Goal: Task Accomplishment & Management: Complete application form

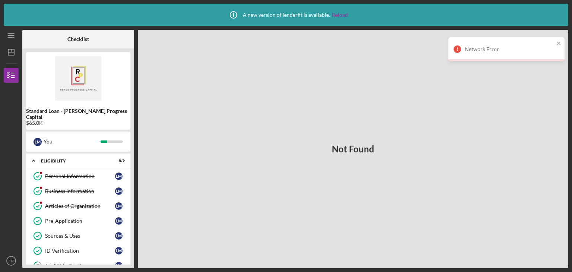
scroll to position [214, 0]
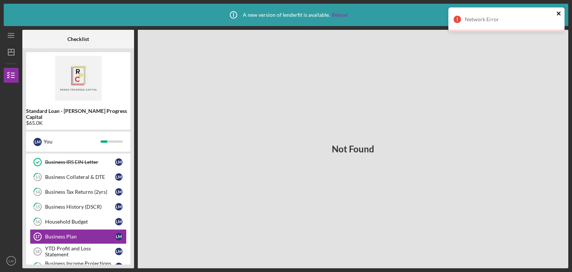
click at [557, 11] on icon "close" at bounding box center [558, 13] width 5 height 6
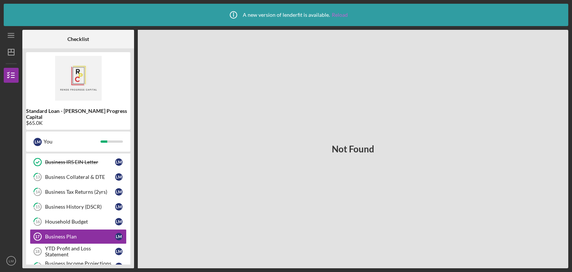
drag, startPoint x: 405, startPoint y: 47, endPoint x: 336, endPoint y: 15, distance: 76.1
click at [336, 15] on link "Reload" at bounding box center [340, 15] width 16 height 6
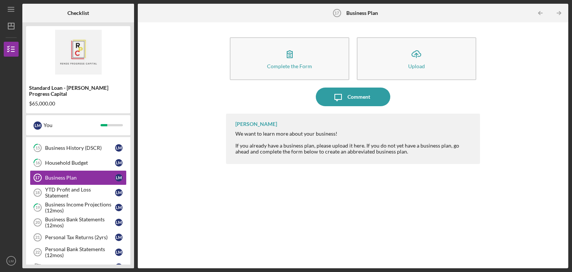
scroll to position [257, 0]
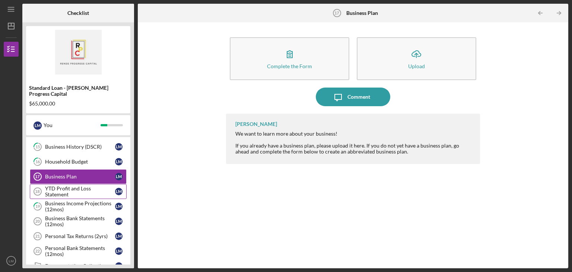
click at [51, 185] on div "YTD Profit and Loss Statement" at bounding box center [80, 191] width 70 height 12
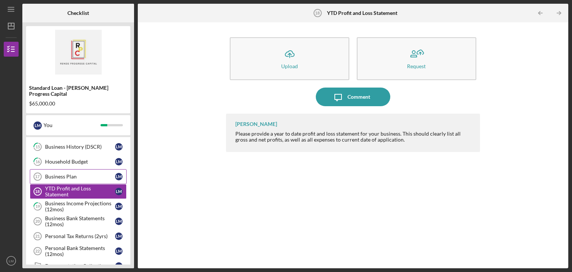
click at [48, 174] on div "Business Plan" at bounding box center [80, 177] width 70 height 6
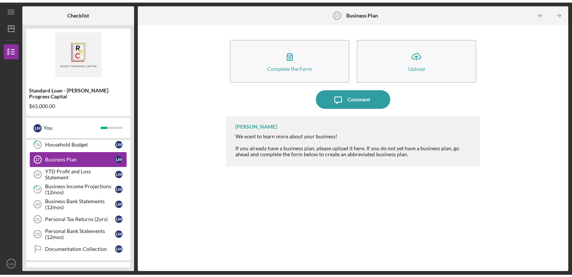
scroll to position [278, 0]
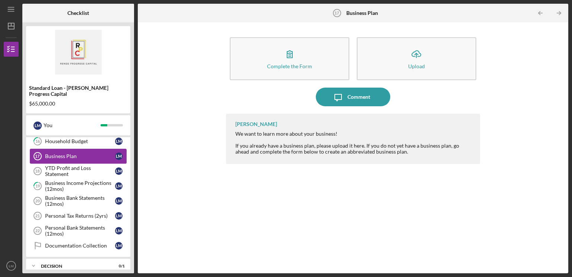
click at [95, 163] on link "YTD Profit and Loss Statement 18 YTD Profit and Loss Statement [PERSON_NAME]" at bounding box center [78, 170] width 97 height 15
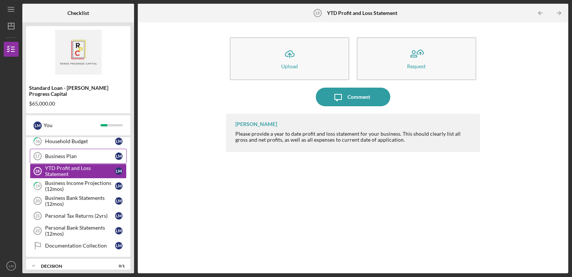
click at [301, 62] on button "Icon/Upload Upload" at bounding box center [290, 58] width 120 height 43
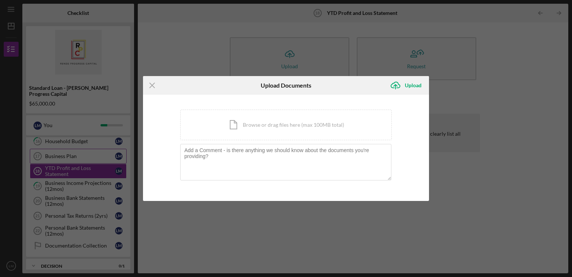
click at [292, 131] on div "Icon/Document Browse or drag files here (max 100MB total) Tap to choose files o…" at bounding box center [286, 124] width 212 height 31
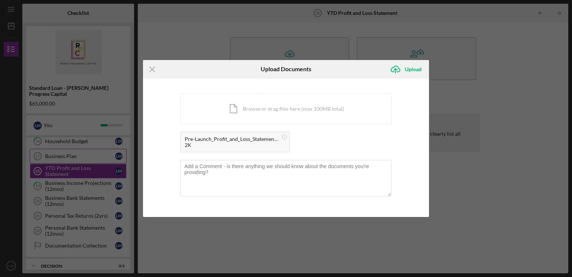
click at [417, 72] on div "Upload" at bounding box center [413, 69] width 17 height 15
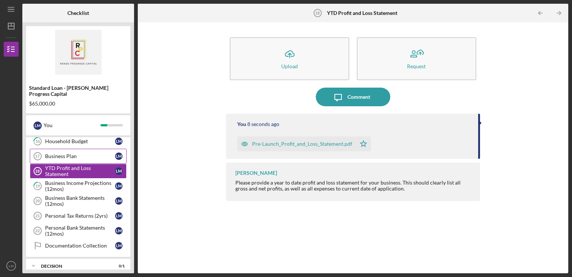
click at [89, 195] on div "Business Bank Statements (12mos)" at bounding box center [80, 201] width 70 height 12
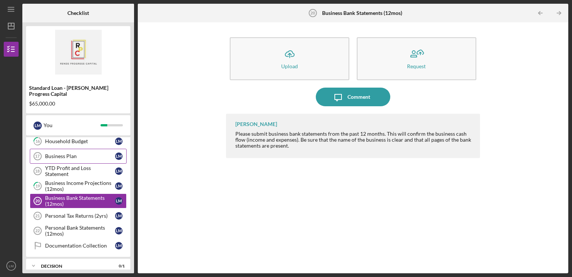
click at [306, 52] on button "Icon/Upload Upload" at bounding box center [290, 58] width 120 height 43
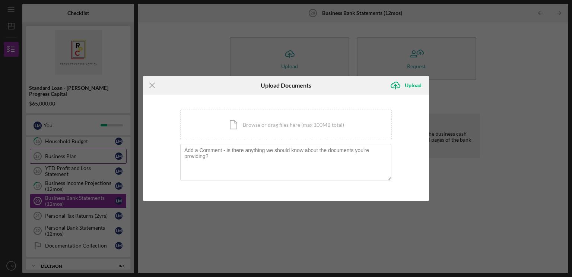
click at [414, 86] on div "Upload" at bounding box center [413, 85] width 17 height 15
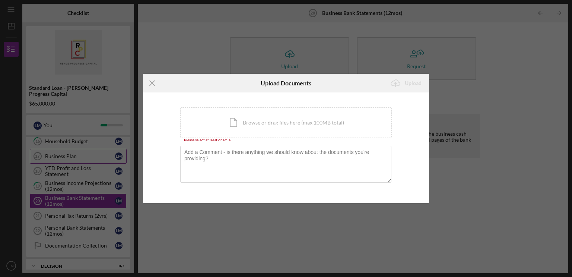
click at [306, 122] on div "Icon/Document Browse or drag files here (max 100MB total) Tap to choose files o…" at bounding box center [286, 122] width 212 height 31
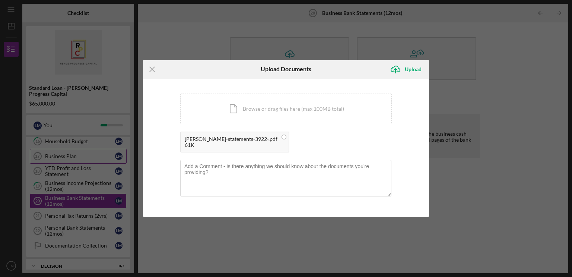
click at [323, 111] on div "Icon/Document Browse or drag files here (max 100MB total) Tap to choose files o…" at bounding box center [286, 108] width 212 height 31
click at [310, 120] on div "Icon/Document Browse or drag files here (max 100MB total) Tap to choose files o…" at bounding box center [286, 108] width 212 height 31
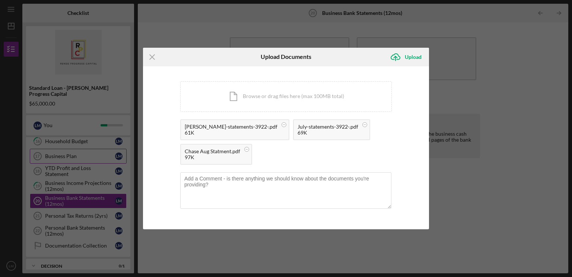
click at [416, 58] on div "Upload" at bounding box center [413, 57] width 17 height 15
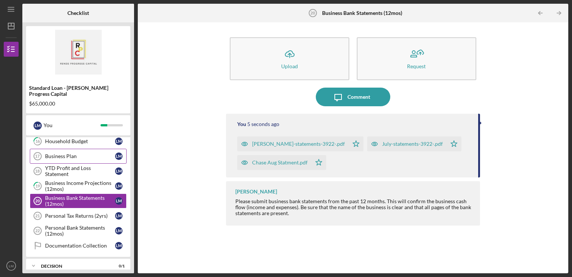
click at [88, 208] on link "Personal Tax Returns (2yrs) 21 Personal Tax Returns (2yrs) [PERSON_NAME]" at bounding box center [78, 215] width 97 height 15
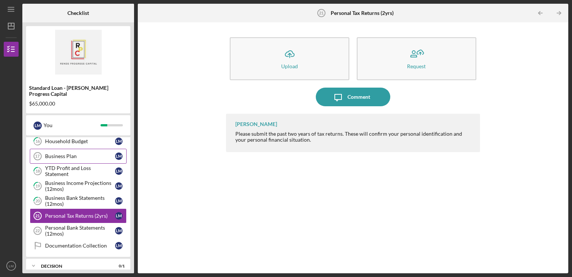
click at [293, 57] on icon "Icon/Upload" at bounding box center [289, 54] width 19 height 19
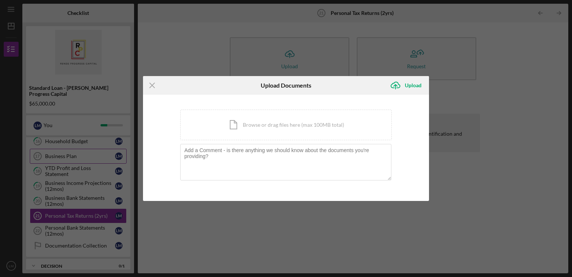
click at [330, 126] on div "Icon/Document Browse or drag files here (max 100MB total) Tap to choose files o…" at bounding box center [286, 124] width 212 height 31
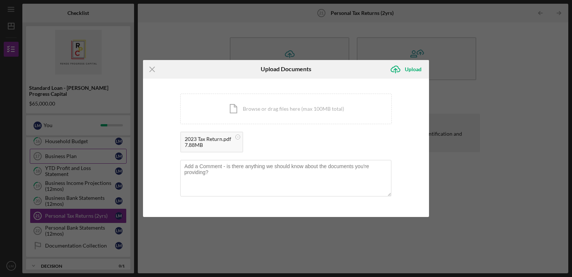
click at [337, 120] on div "Icon/Document Browse or drag files here (max 100MB total) Tap to choose files o…" at bounding box center [286, 108] width 212 height 31
click at [410, 73] on div "Upload" at bounding box center [413, 69] width 17 height 15
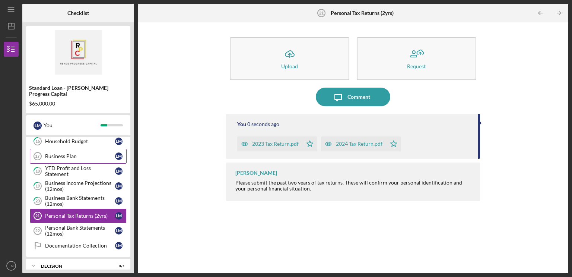
click at [78, 225] on div "Personal Bank Statements (12mos)" at bounding box center [80, 231] width 70 height 12
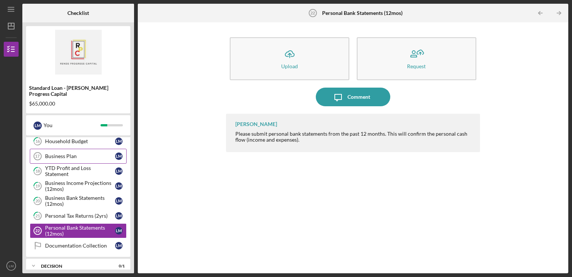
click at [309, 70] on button "Icon/Upload Upload" at bounding box center [290, 58] width 120 height 43
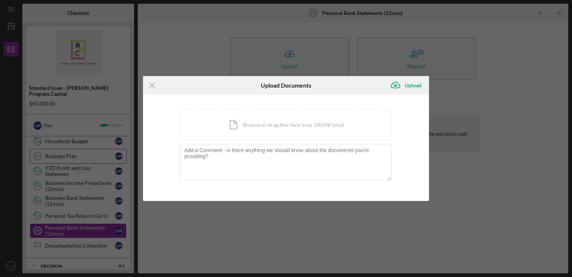
click at [278, 118] on div "Icon/Document Browse or drag files here (max 100MB total) Tap to choose files o…" at bounding box center [286, 124] width 212 height 31
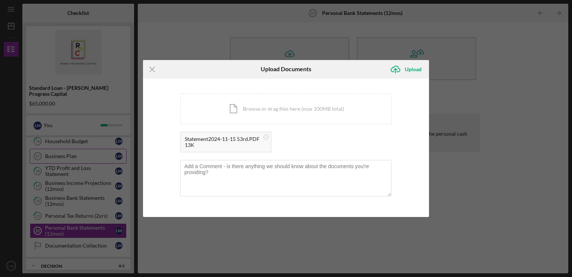
click at [267, 136] on circle at bounding box center [266, 136] width 4 height 4
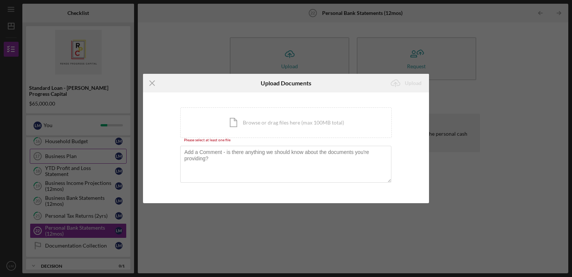
click at [290, 117] on div "Icon/Document Browse or drag files here (max 100MB total) Tap to choose files o…" at bounding box center [286, 122] width 212 height 31
click at [288, 123] on div "Icon/Document Browse or drag files here (max 100MB total) Tap to choose files o…" at bounding box center [286, 122] width 212 height 31
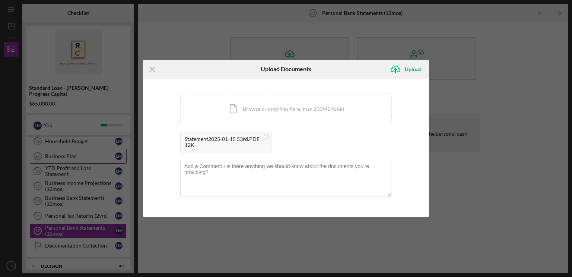
click at [309, 108] on div "Icon/Document Browse or drag files here (max 100MB total) Tap to choose files o…" at bounding box center [286, 108] width 212 height 31
click at [318, 115] on div "Icon/Document Browse or drag files here (max 100MB total) Tap to choose files o…" at bounding box center [286, 108] width 212 height 31
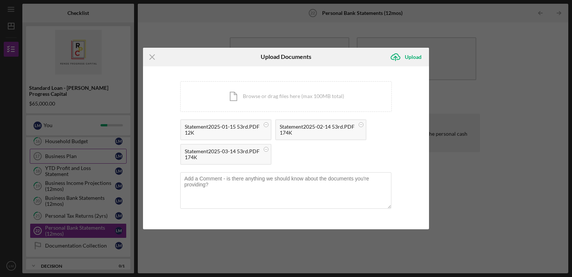
click at [331, 98] on div "Icon/Document Browse or drag files here (max 100MB total) Tap to choose files o…" at bounding box center [286, 96] width 212 height 31
click at [295, 100] on div "Icon/Document Browse or drag files here (max 100MB total) Tap to choose files o…" at bounding box center [286, 96] width 212 height 31
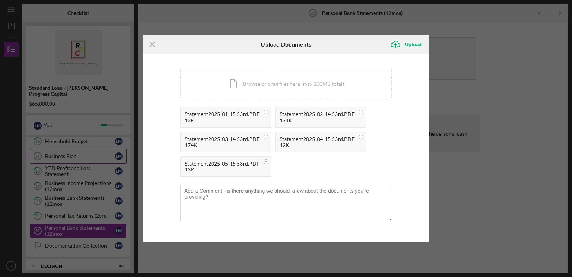
click at [311, 88] on div "Icon/Document Browse or drag files here (max 100MB total) Tap to choose files o…" at bounding box center [286, 84] width 212 height 31
click at [309, 82] on div "Icon/Document Browse or drag files here (max 100MB total) Tap to choose files o…" at bounding box center [286, 84] width 212 height 31
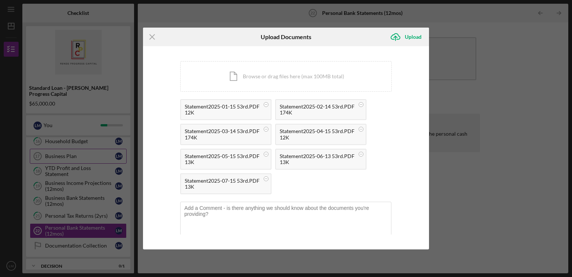
click at [310, 82] on div "Icon/Document Browse or drag files here (max 100MB total) Tap to choose files o…" at bounding box center [286, 76] width 212 height 31
click at [329, 77] on div "Icon/Document Browse or drag files here (max 100MB total) Tap to choose files o…" at bounding box center [286, 76] width 212 height 31
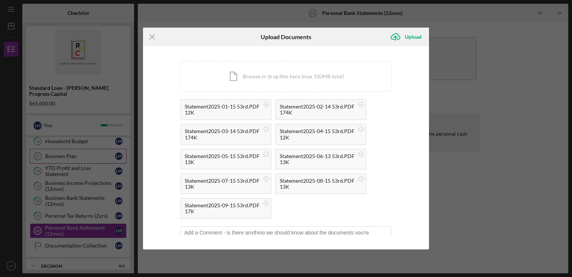
click at [318, 77] on div "Icon/Document Browse or drag files here (max 100MB total) Tap to choose files o…" at bounding box center [286, 76] width 212 height 31
click at [299, 82] on div "Icon/Document Browse or drag files here (max 100MB total) Tap to choose files o…" at bounding box center [286, 76] width 212 height 31
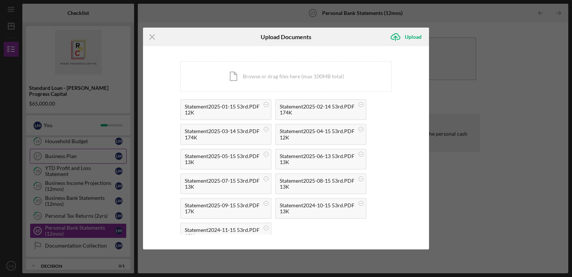
click at [312, 82] on div "Icon/Document Browse or drag files here (max 100MB total) Tap to choose files o…" at bounding box center [286, 76] width 212 height 31
click at [418, 38] on div "Upload" at bounding box center [413, 36] width 17 height 15
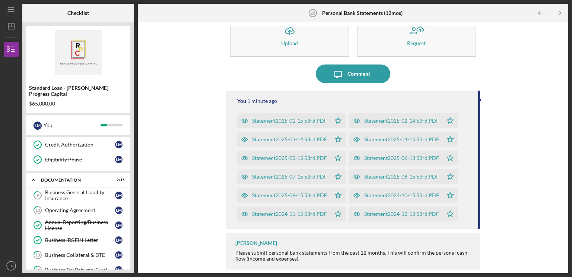
scroll to position [128, 0]
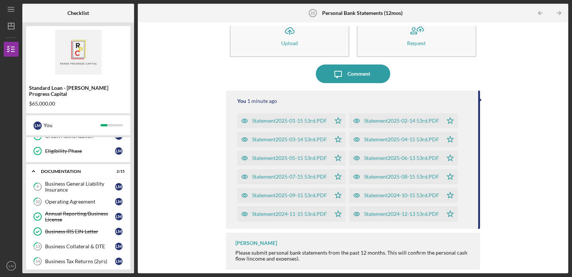
click at [71, 181] on div "Business General Liability Insurance" at bounding box center [80, 187] width 70 height 12
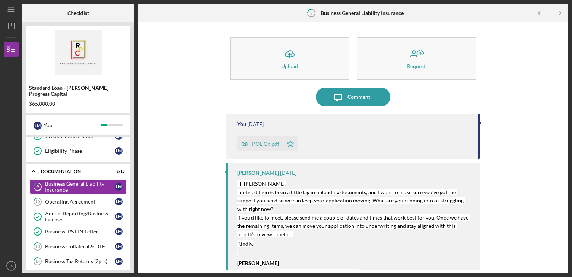
click at [79, 197] on link "10 Operating Agreement [PERSON_NAME]" at bounding box center [78, 201] width 97 height 15
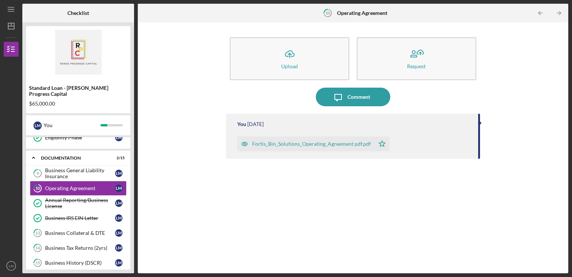
scroll to position [144, 0]
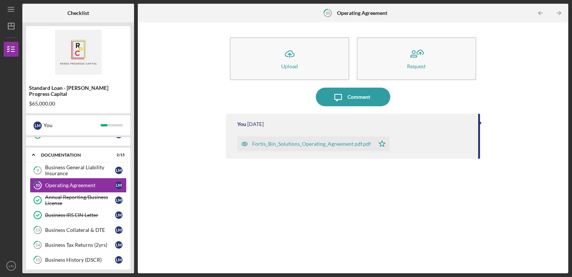
click at [77, 225] on link "13 Business Collateral & DTE [PERSON_NAME]" at bounding box center [78, 229] width 97 height 15
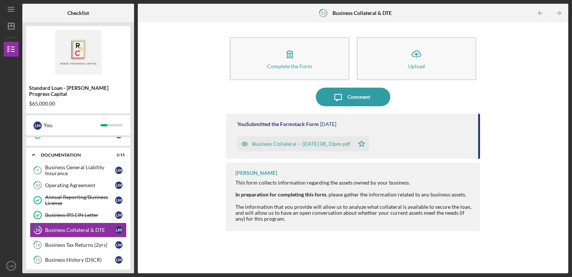
click at [76, 242] on div "Business Tax Returns (2yrs)" at bounding box center [80, 245] width 70 height 6
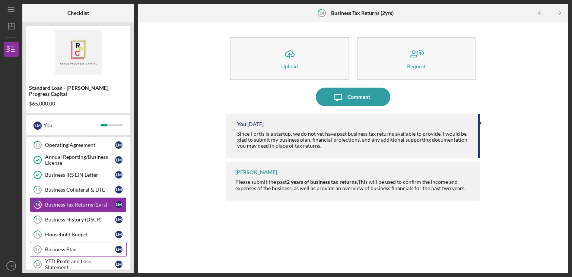
scroll to position [185, 0]
click at [85, 216] on div "Business History (DSCR)" at bounding box center [80, 219] width 70 height 6
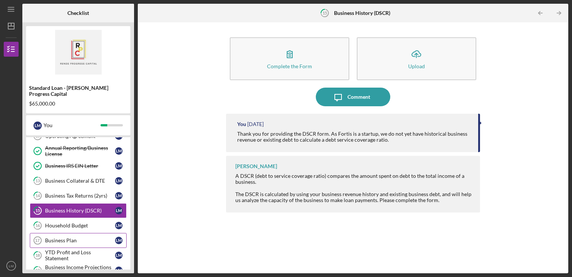
scroll to position [200, 0]
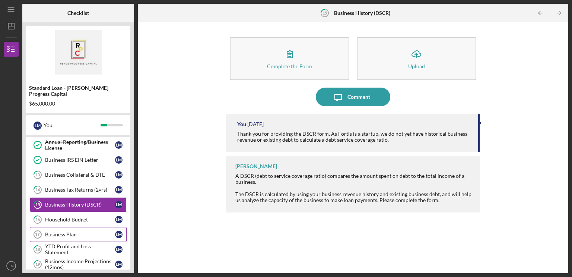
click at [88, 217] on link "16 Household Budget [PERSON_NAME]" at bounding box center [78, 219] width 97 height 15
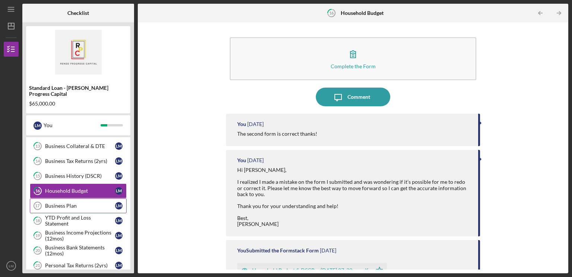
scroll to position [232, 0]
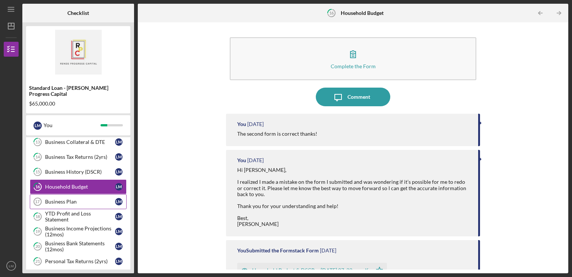
click at [90, 212] on link "18 YTD Profit and Loss Statement [PERSON_NAME]" at bounding box center [78, 216] width 97 height 15
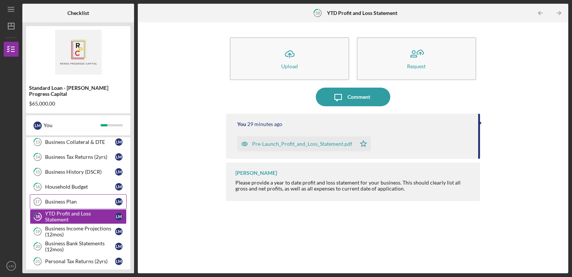
click at [84, 225] on div "Business Income Projections (12mos)" at bounding box center [80, 231] width 70 height 12
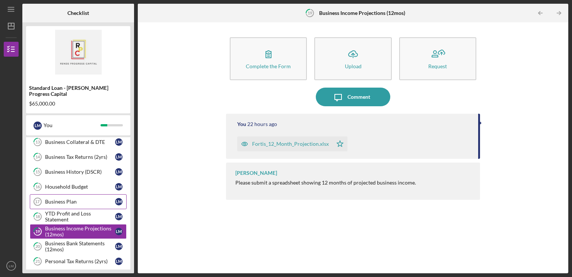
click at [83, 240] on div "Business Bank Statements (12mos)" at bounding box center [80, 246] width 70 height 12
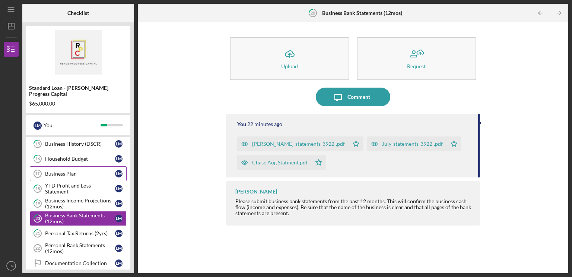
scroll to position [264, 0]
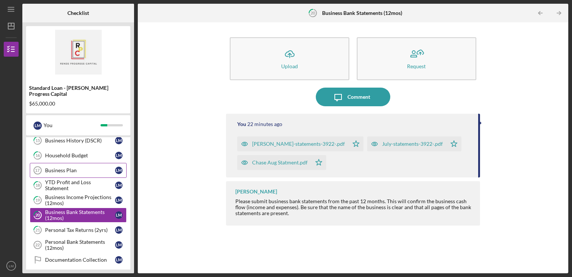
click at [88, 224] on link "21 Personal Tax Returns (2yrs) [PERSON_NAME]" at bounding box center [78, 229] width 97 height 15
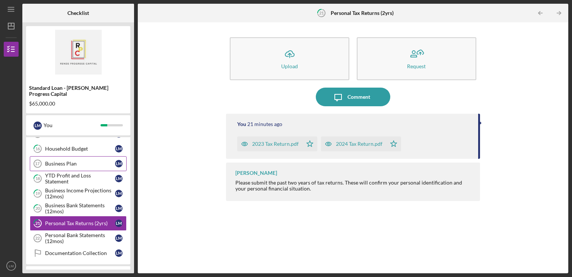
scroll to position [272, 0]
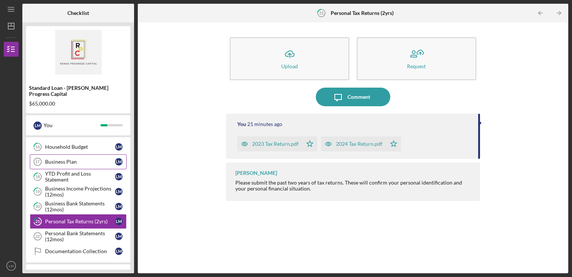
click at [86, 230] on div "Personal Bank Statements (12mos)" at bounding box center [80, 236] width 70 height 12
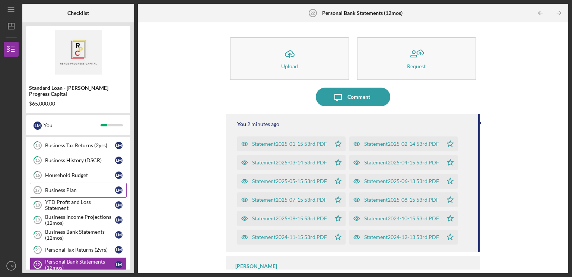
scroll to position [243, 0]
click at [80, 185] on link "Business Plan 17 Business Plan [PERSON_NAME]" at bounding box center [78, 190] width 97 height 15
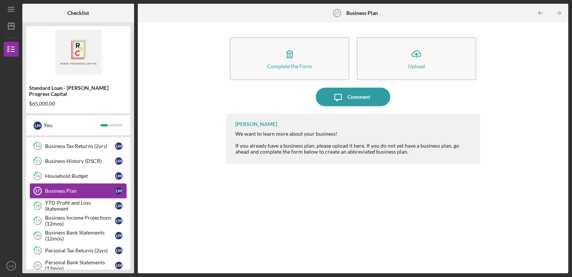
click at [388, 59] on button "Icon/Upload Upload" at bounding box center [417, 58] width 120 height 43
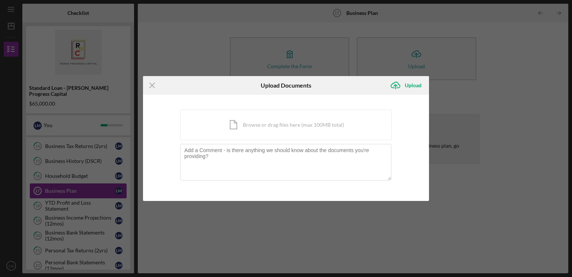
click at [315, 131] on div "Icon/Document Browse or drag files here (max 100MB total) Tap to choose files o…" at bounding box center [286, 124] width 212 height 31
click at [495, 123] on div "Icon/Menu Close Upload Documents Icon/Upload Upload You're uploading documents …" at bounding box center [286, 138] width 572 height 277
click at [153, 84] on line at bounding box center [152, 85] width 5 height 5
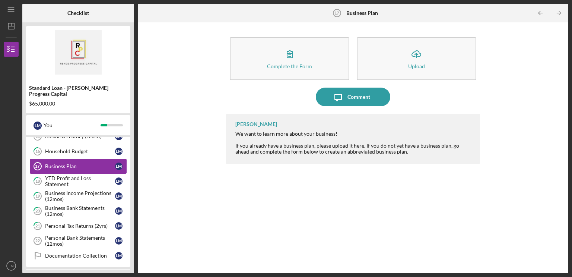
scroll to position [261, 0]
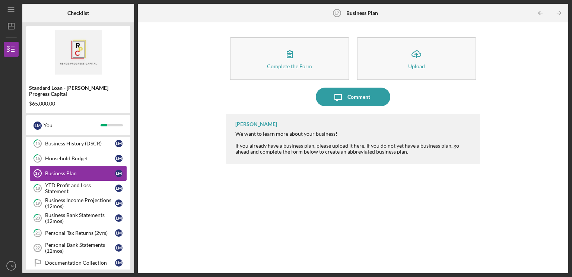
click at [78, 170] on div "Business Plan" at bounding box center [80, 173] width 70 height 6
click at [400, 72] on button "Icon/Upload Upload" at bounding box center [417, 58] width 120 height 43
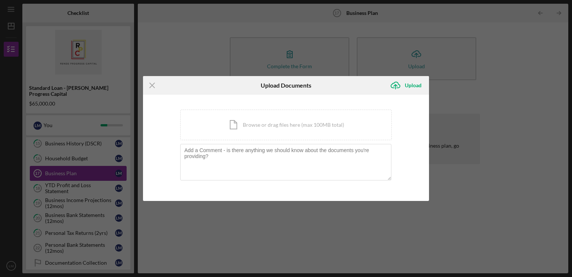
click at [334, 117] on div "Icon/Document Browse or drag files here (max 100MB total) Tap to choose files o…" at bounding box center [286, 124] width 212 height 31
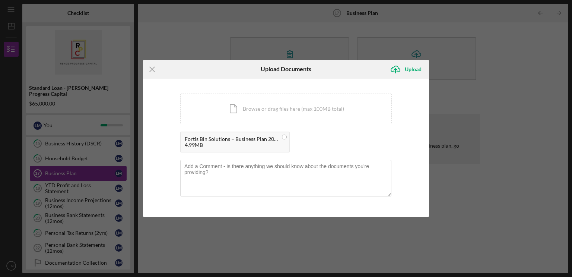
click at [410, 71] on div "Upload" at bounding box center [413, 69] width 17 height 15
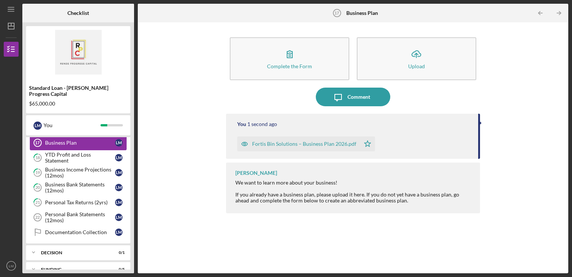
scroll to position [326, 0]
